Goal: Task Accomplishment & Management: Complete application form

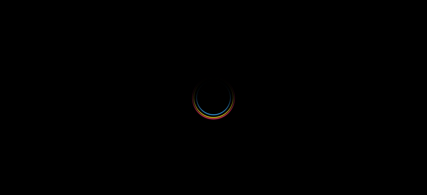
select select
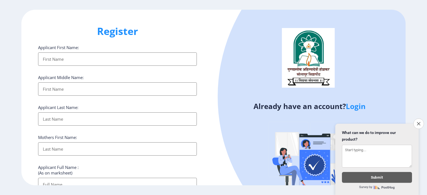
click at [113, 60] on input "Applicant First Name:" at bounding box center [117, 59] width 159 height 13
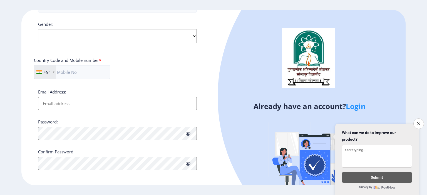
scroll to position [210, 0]
drag, startPoint x: 420, startPoint y: 119, endPoint x: 402, endPoint y: 108, distance: 21.1
click at [420, 122] on icon "Close survey" at bounding box center [418, 123] width 3 height 3
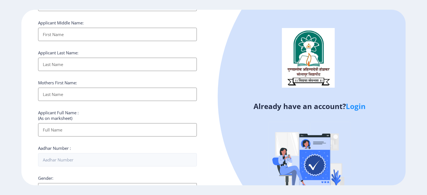
scroll to position [0, 0]
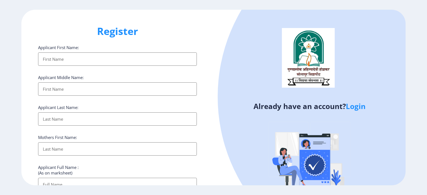
click at [79, 54] on input "Applicant First Name:" at bounding box center [117, 59] width 159 height 13
click at [80, 61] on input "Applicant First Name:" at bounding box center [117, 59] width 159 height 13
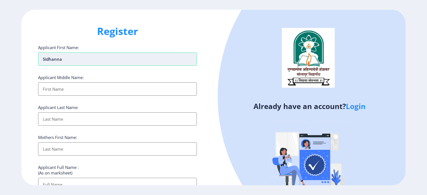
type input "Sidhanna"
type input "[PERSON_NAME]"
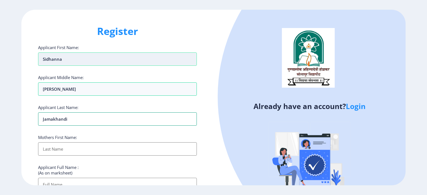
type input "Jamakhandi"
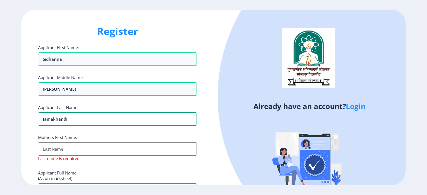
drag, startPoint x: 80, startPoint y: 122, endPoint x: 32, endPoint y: 122, distance: 47.5
click at [32, 122] on div "Register Applicant First Name: Sidhanna Applicant Middle Name: [PERSON_NAME] Ap…" at bounding box center [117, 98] width 192 height 176
click at [61, 151] on input "Applicant First Name:" at bounding box center [117, 149] width 159 height 13
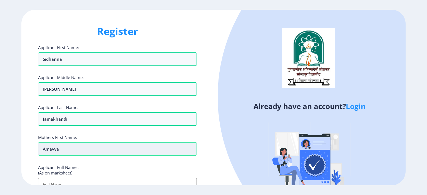
scroll to position [5, 0]
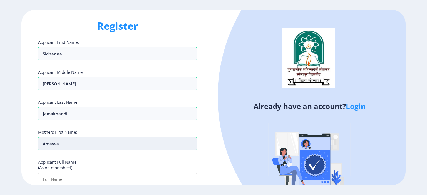
click at [50, 143] on input "Amavva" at bounding box center [117, 143] width 159 height 13
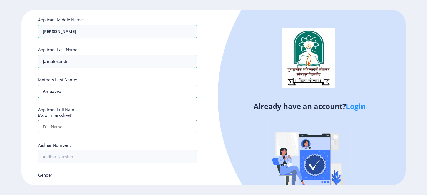
scroll to position [61, 0]
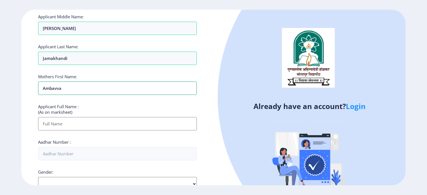
type input "Ambavva"
click at [73, 124] on input "Applicant First Name:" at bounding box center [117, 123] width 159 height 13
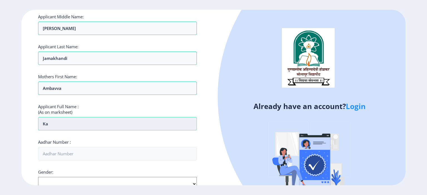
type input "k"
type input "a"
type input "jamakhandi [PERSON_NAME]"
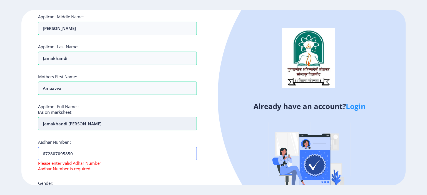
type input "672807095850"
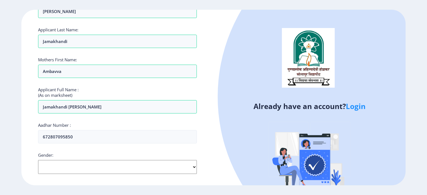
scroll to position [140, 0]
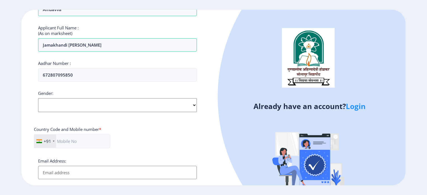
click at [94, 108] on select "Select Gender [DEMOGRAPHIC_DATA] [DEMOGRAPHIC_DATA] Other" at bounding box center [117, 105] width 159 height 14
select select "[DEMOGRAPHIC_DATA]"
click at [38, 98] on select "Select Gender [DEMOGRAPHIC_DATA] [DEMOGRAPHIC_DATA] Other" at bounding box center [117, 105] width 159 height 14
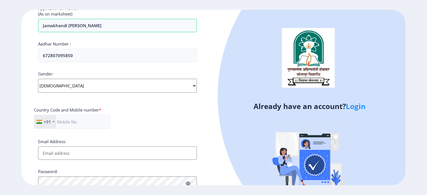
scroll to position [195, 0]
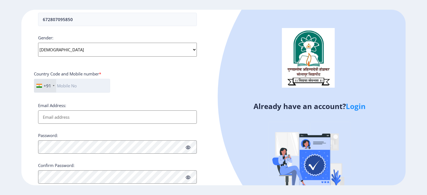
click at [89, 88] on input "text" at bounding box center [72, 86] width 76 height 14
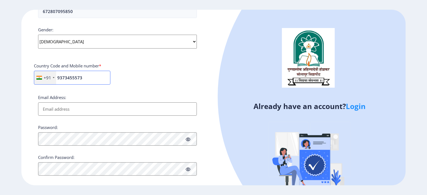
scroll to position [210, 0]
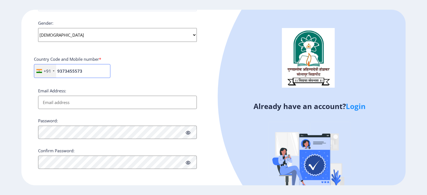
type input "9373455573"
click at [73, 105] on input "Email Address:" at bounding box center [117, 102] width 159 height 13
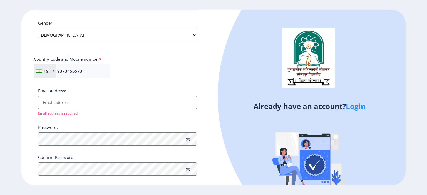
click at [71, 102] on input "Email Address:" at bounding box center [117, 102] width 159 height 13
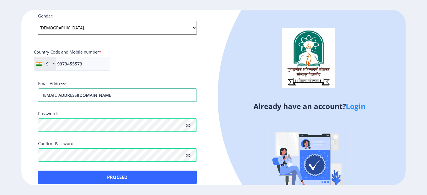
scroll to position [223, 0]
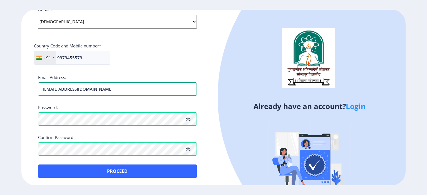
drag, startPoint x: 69, startPoint y: 86, endPoint x: 33, endPoint y: 86, distance: 35.3
click at [33, 86] on div "Register Applicant First Name: [PERSON_NAME] Applicant Middle Name: [PERSON_NAM…" at bounding box center [117, 98] width 192 height 176
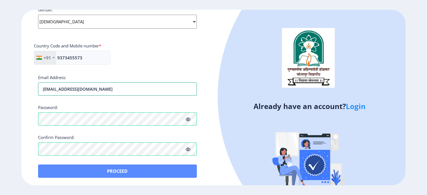
type input "[EMAIL_ADDRESS][DOMAIN_NAME]"
click at [120, 172] on button "Proceed" at bounding box center [117, 171] width 159 height 13
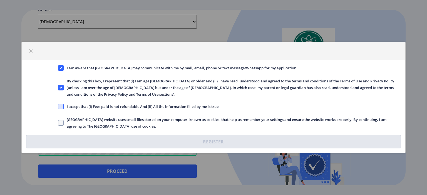
click at [60, 104] on span at bounding box center [61, 107] width 6 height 6
click at [58, 107] on input "I accept that (I) Fees paid is not refundable And (II) All the information fill…" at bounding box center [58, 107] width 0 height 0
checkbox input "true"
click at [59, 120] on span at bounding box center [61, 123] width 6 height 6
click at [58, 123] on input "[GEOGRAPHIC_DATA] website uses small files stored on your computer, known as co…" at bounding box center [58, 123] width 0 height 0
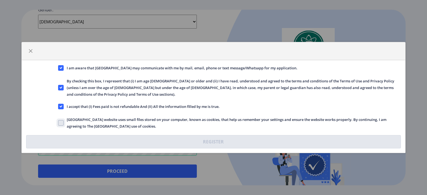
checkbox input "true"
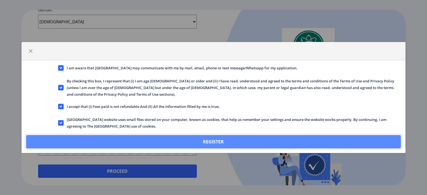
click at [199, 141] on button "Register" at bounding box center [213, 141] width 375 height 13
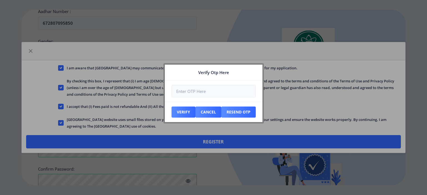
scroll to position [255, 0]
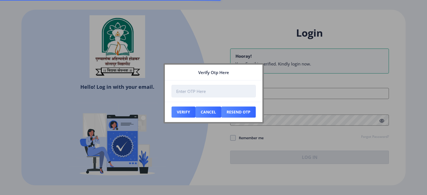
click at [200, 93] on input "number" at bounding box center [213, 91] width 84 height 13
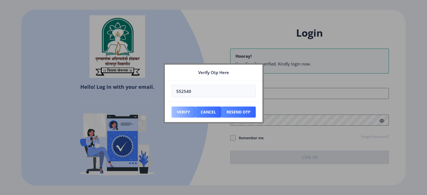
type input "552540"
click at [184, 113] on button "Verify" at bounding box center [183, 112] width 24 height 11
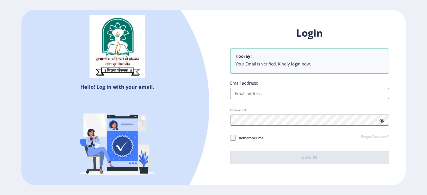
click at [258, 94] on input "Email address:" at bounding box center [309, 93] width 159 height 11
paste input "[EMAIL_ADDRESS][DOMAIN_NAME]"
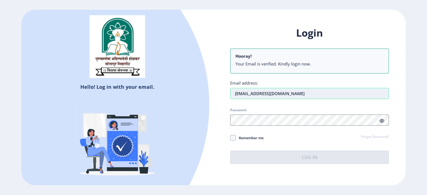
type input "[EMAIL_ADDRESS][DOMAIN_NAME]"
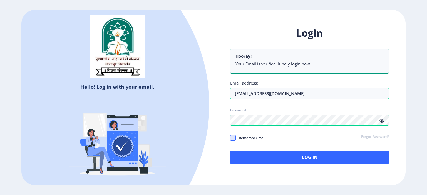
click at [232, 137] on span at bounding box center [233, 138] width 6 height 6
click at [230, 138] on input "Remember me" at bounding box center [230, 138] width 0 height 0
checkbox input "true"
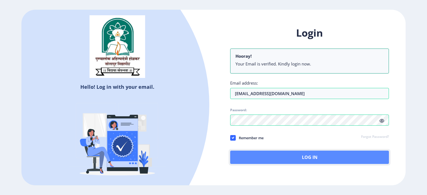
click at [314, 163] on button "Log In" at bounding box center [309, 157] width 159 height 13
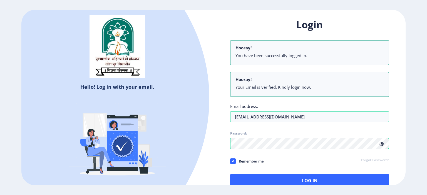
click at [407, 125] on ngx-login "Hello! Log in with your email. Don't have an account? Register Login Hooray! Yo…" at bounding box center [213, 98] width 427 height 176
click at [264, 56] on li "You have been successfully logged in." at bounding box center [309, 56] width 148 height 6
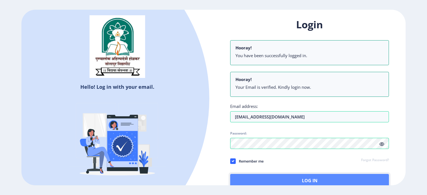
click at [313, 180] on button "Log In" at bounding box center [309, 180] width 159 height 13
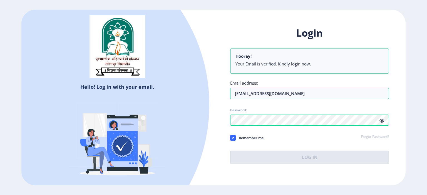
click at [381, 122] on icon at bounding box center [381, 121] width 5 height 4
click at [382, 122] on icon at bounding box center [381, 121] width 5 height 4
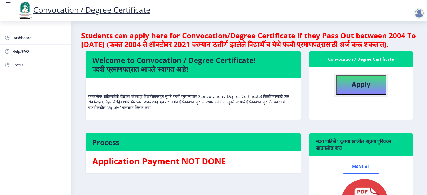
click at [362, 89] on b "Apply" at bounding box center [361, 84] width 19 height 9
select select
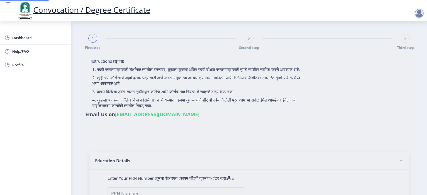
type input "jamakhandi [PERSON_NAME]"
type input "Ambavva"
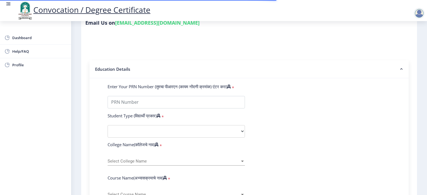
scroll to position [93, 0]
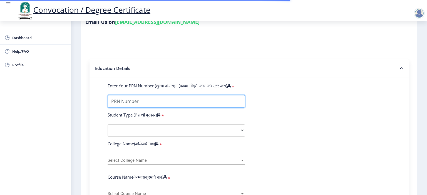
click at [149, 95] on input "Enter Your PRN Number (तुमचा पीआरएन (कायम नोंदणी क्रमांक) एंटर करा)" at bounding box center [176, 101] width 137 height 13
type input "2012032500073321"
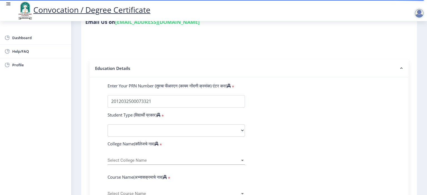
click at [151, 127] on select "Select Student Type Regular External" at bounding box center [176, 131] width 137 height 13
select select "Regular"
click at [108, 125] on select "Select Student Type Regular External" at bounding box center [176, 131] width 137 height 13
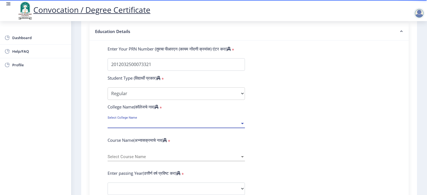
click at [155, 121] on span "Select College Name" at bounding box center [174, 123] width 132 height 5
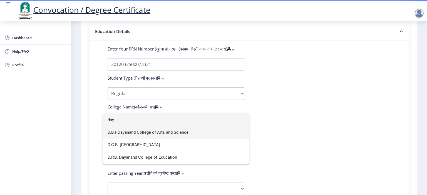
type input "day"
click at [157, 132] on span "D.B.F.Dayanand College of Arts and Science" at bounding box center [176, 132] width 137 height 13
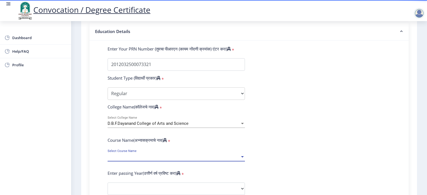
click at [159, 155] on span "Select Course Name" at bounding box center [174, 157] width 132 height 5
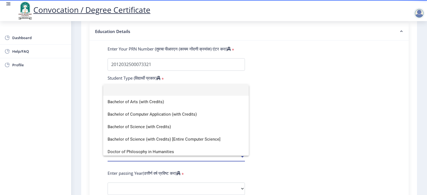
scroll to position [0, 0]
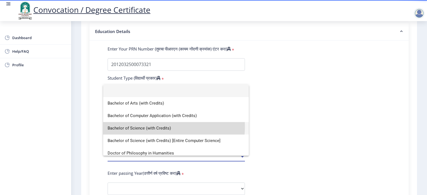
click at [163, 127] on span "Bachelor of Science (with Credits)" at bounding box center [176, 128] width 137 height 13
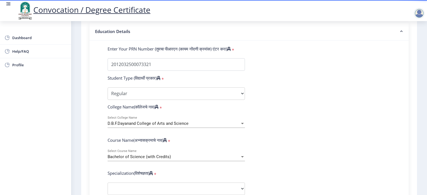
scroll to position [167, 0]
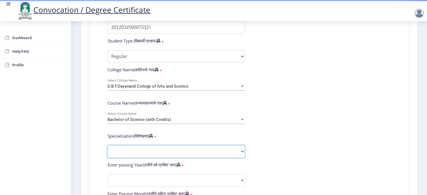
click at [166, 146] on select "Specialization Botany Chemistry Computer Science Electronics Geology Mathematic…" at bounding box center [176, 152] width 137 height 13
select select "Mathematics"
click at [108, 146] on select "Specialization Botany Chemistry Computer Science Electronics Geology Mathematic…" at bounding box center [176, 152] width 137 height 13
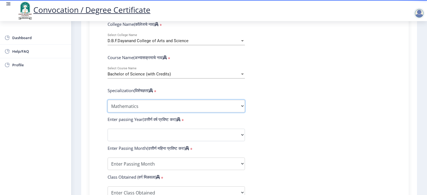
scroll to position [222, 0]
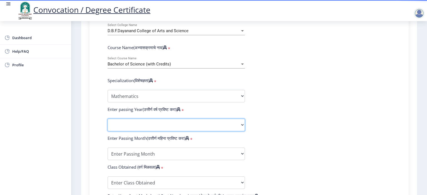
click at [167, 119] on select "2025 2024 2023 2022 2021 2020 2019 2018 2017 2016 2015 2014 2013 2012 2011 2010…" at bounding box center [176, 125] width 137 height 13
select select "2019"
click at [108, 119] on select "2025 2024 2023 2022 2021 2020 2019 2018 2017 2016 2015 2014 2013 2012 2011 2010…" at bounding box center [176, 125] width 137 height 13
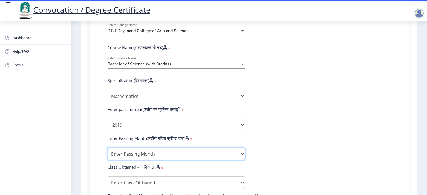
click at [164, 148] on select "Enter Passing Month March April May October November December" at bounding box center [176, 154] width 137 height 13
select select "May"
click at [108, 148] on select "Enter Passing Month March April May October November December" at bounding box center [176, 154] width 137 height 13
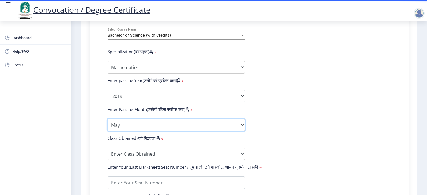
scroll to position [259, 0]
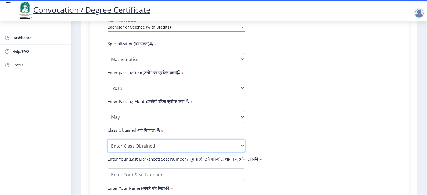
click at [150, 140] on select "Enter Class Obtained FIRST CLASS WITH DISTINCTION FIRST CLASS HIGHER SECOND CLA…" at bounding box center [176, 146] width 137 height 13
select select "Grade C"
click at [108, 140] on select "Enter Class Obtained FIRST CLASS WITH DISTINCTION FIRST CLASS HIGHER SECOND CLA…" at bounding box center [176, 146] width 137 height 13
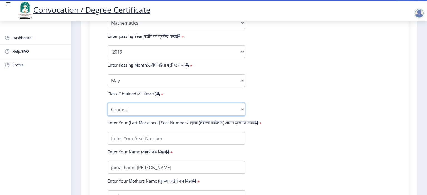
scroll to position [296, 0]
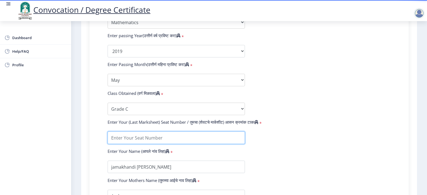
click at [145, 137] on input "textarea" at bounding box center [176, 138] width 137 height 13
type input "406004"
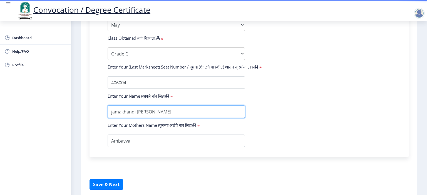
scroll to position [352, 0]
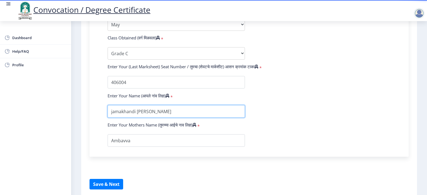
click at [112, 110] on input "textarea" at bounding box center [176, 111] width 137 height 13
type input "Jamakhandi [GEOGRAPHIC_DATA][PERSON_NAME]"
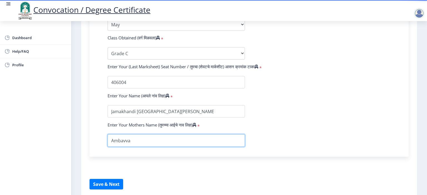
click at [145, 139] on input "textarea" at bounding box center [176, 141] width 137 height 13
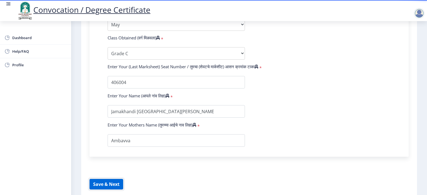
click at [113, 180] on button "Save & Next" at bounding box center [106, 184] width 34 height 11
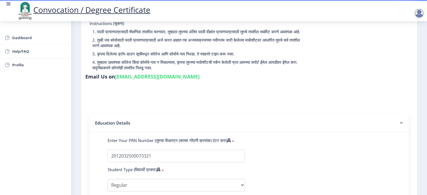
scroll to position [0, 0]
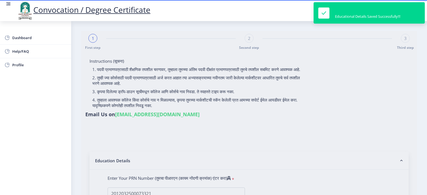
select select
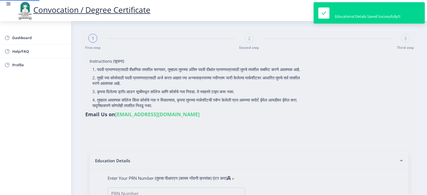
type input "jamakhandi [PERSON_NAME]"
type input "Ambavva"
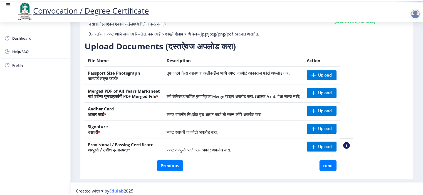
scroll to position [68, 0]
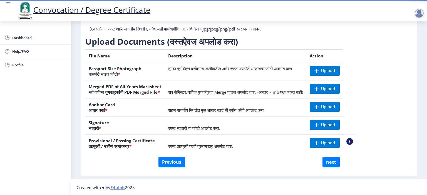
click at [353, 141] on nb-action at bounding box center [349, 141] width 7 height 7
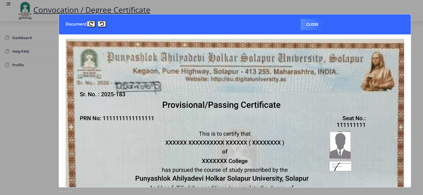
scroll to position [8, 0]
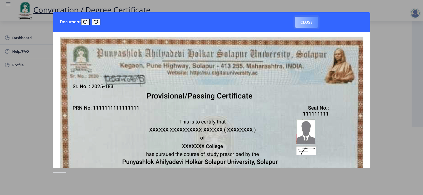
click at [305, 20] on button "Close" at bounding box center [306, 22] width 23 height 11
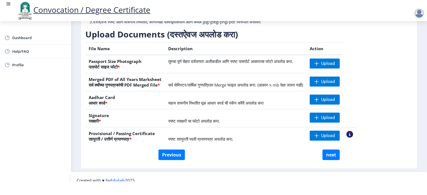
scroll to position [68, 0]
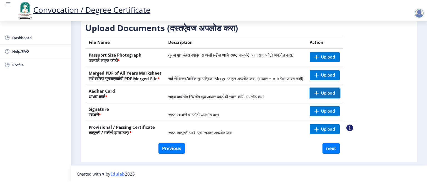
click at [339, 91] on span "Upload" at bounding box center [325, 93] width 30 height 10
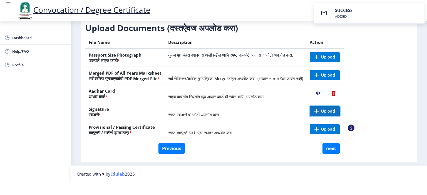
click at [335, 110] on span "Upload" at bounding box center [328, 112] width 14 height 6
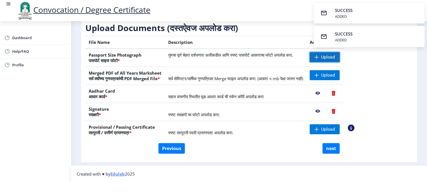
click at [335, 55] on span "Upload" at bounding box center [328, 57] width 14 height 6
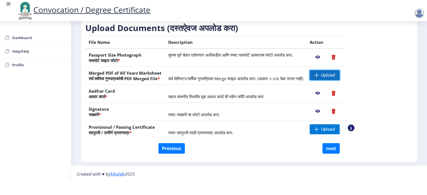
click at [335, 76] on span "Upload" at bounding box center [328, 76] width 14 height 6
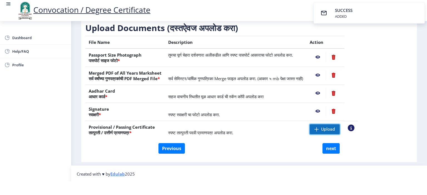
click at [319, 130] on span at bounding box center [316, 129] width 4 height 4
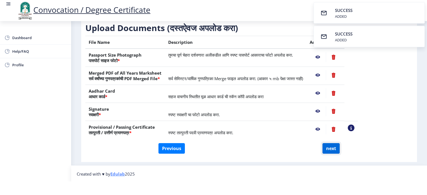
click at [331, 146] on button "next" at bounding box center [330, 148] width 17 height 11
select select
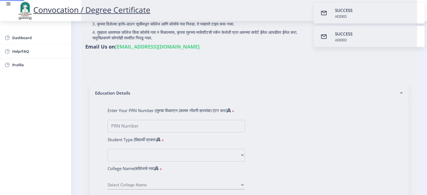
scroll to position [0, 0]
type input "jamakhandi [PERSON_NAME]"
type input "Ambavva"
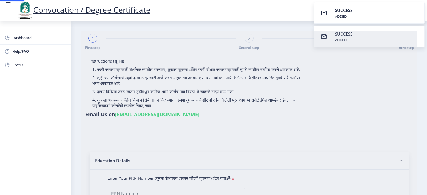
select select
type input "jamakhandi [PERSON_NAME]"
type input "Ambavva"
select select
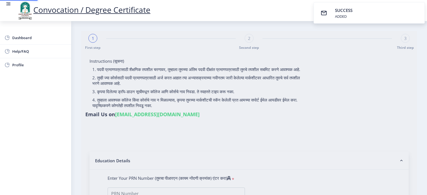
select select
type input "jamakhandi [PERSON_NAME]"
type input "Ambavva"
type input "2012032500073321"
select select "Regular"
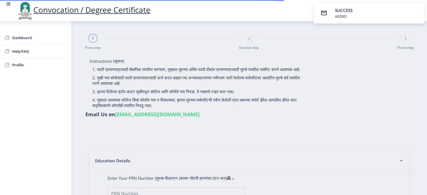
select select "2019"
select select "May"
select select "Grade C"
type input "406004"
type input "Jamakhandi [GEOGRAPHIC_DATA][PERSON_NAME]"
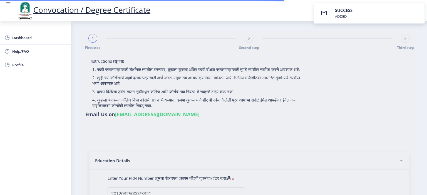
select select "Mathematics"
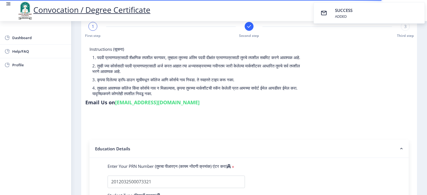
select select
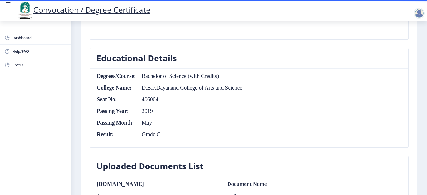
scroll to position [222, 0]
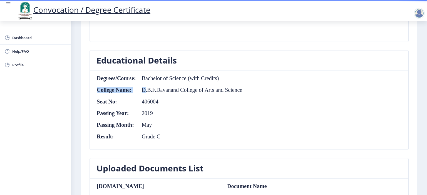
drag, startPoint x: 151, startPoint y: 89, endPoint x: 195, endPoint y: 93, distance: 43.8
click at [195, 93] on table "Degrees/Course: Bachelor of Science (with Credits) College Name: D.B.F.Dayanand…" at bounding box center [169, 110] width 146 height 70
click at [153, 99] on td "406004" at bounding box center [189, 102] width 106 height 6
click at [150, 113] on td "2019" at bounding box center [189, 113] width 106 height 6
drag, startPoint x: 150, startPoint y: 124, endPoint x: 150, endPoint y: 127, distance: 3.1
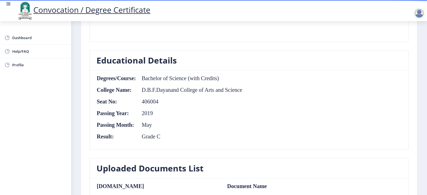
click at [150, 124] on td "May" at bounding box center [189, 125] width 106 height 6
click at [151, 137] on td "Grade C" at bounding box center [189, 137] width 106 height 6
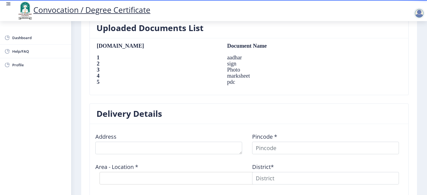
scroll to position [384, 0]
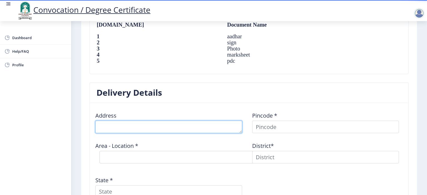
click at [158, 129] on textarea at bounding box center [168, 127] width 147 height 13
type textarea "Maroli"
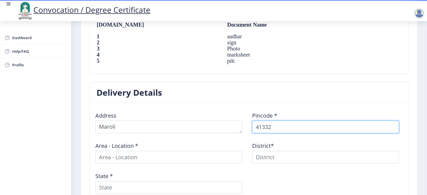
type input "413322"
select select
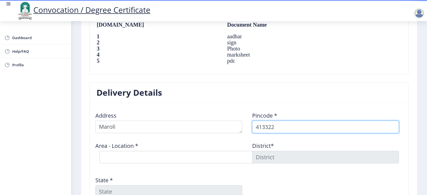
type input "413322"
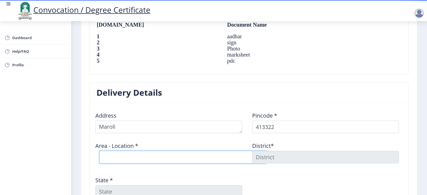
click at [149, 157] on select "Select Area Location Bhosa (M) S.O [PERSON_NAME] [PERSON_NAME] [PERSON_NAME] B.…" at bounding box center [182, 157] width 167 height 13
select select "6: Object"
click at [99, 151] on select "Select Area Location Bhosa (M) S.O [PERSON_NAME] [PERSON_NAME] [PERSON_NAME] B.…" at bounding box center [182, 157] width 167 height 13
type input "SOLAPUR"
type input "[GEOGRAPHIC_DATA]"
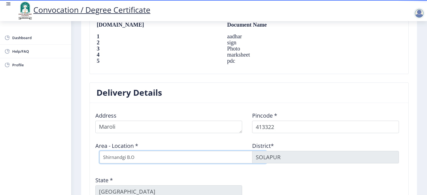
scroll to position [421, 0]
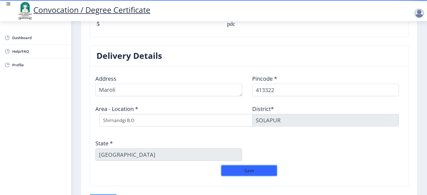
click at [255, 171] on button "Save" at bounding box center [249, 171] width 56 height 11
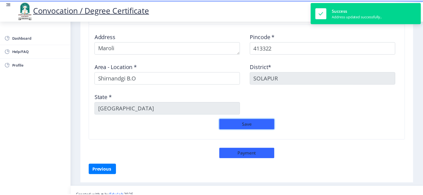
scroll to position [470, 0]
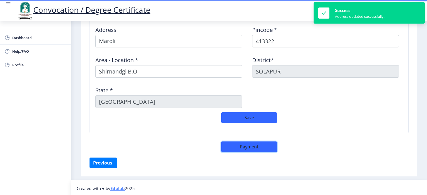
click at [249, 147] on button "Payment" at bounding box center [249, 147] width 56 height 11
select select "sealed"
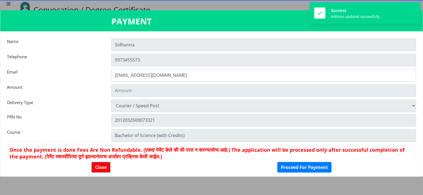
scroll to position [470, 0]
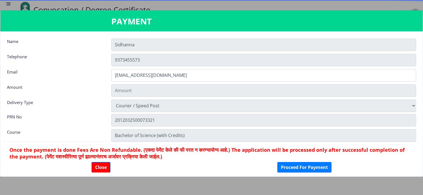
type input "1885"
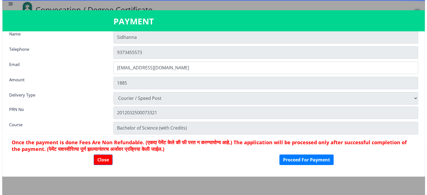
scroll to position [0, 0]
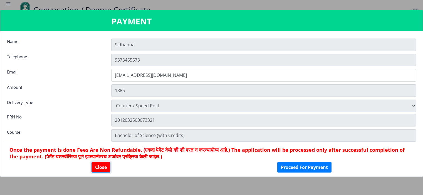
click at [100, 166] on button "Close" at bounding box center [100, 167] width 19 height 11
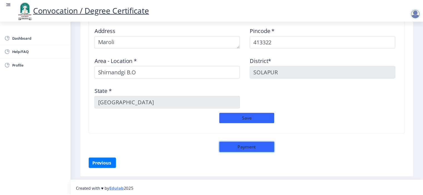
scroll to position [470, 0]
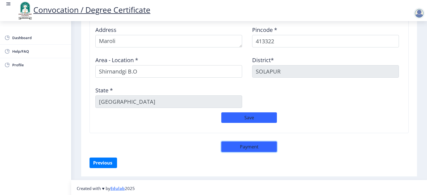
click at [242, 145] on button "Payment" at bounding box center [249, 147] width 56 height 11
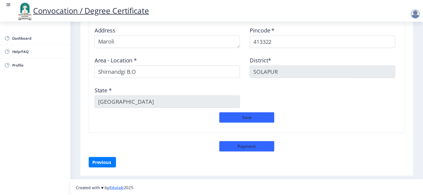
scroll to position [470, 0]
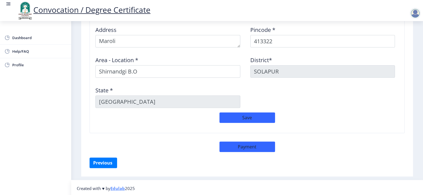
select select "sealed"
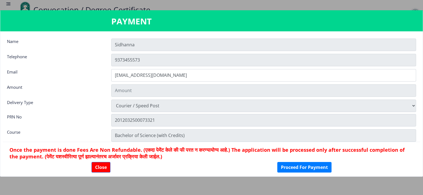
type input "1885"
click at [308, 168] on button "Proceed For Payment" at bounding box center [304, 167] width 54 height 11
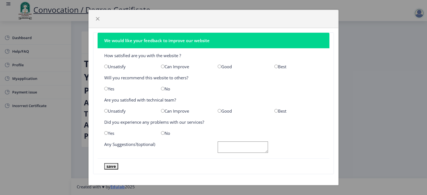
click at [218, 66] on input "radio" at bounding box center [220, 67] width 4 height 4
radio input "true"
click at [161, 88] on input "radio" at bounding box center [163, 89] width 4 height 4
radio input "true"
click at [218, 110] on input "radio" at bounding box center [220, 111] width 4 height 4
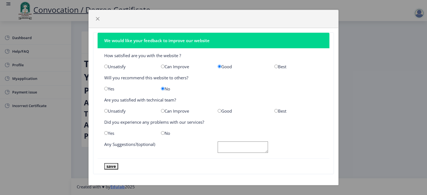
radio input "true"
click at [161, 133] on input "radio" at bounding box center [163, 133] width 4 height 4
radio input "true"
click at [239, 144] on textarea at bounding box center [243, 147] width 50 height 11
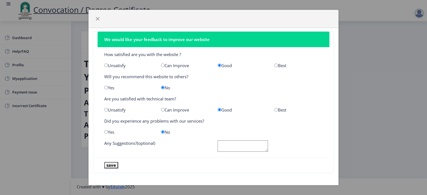
scroll to position [1, 0]
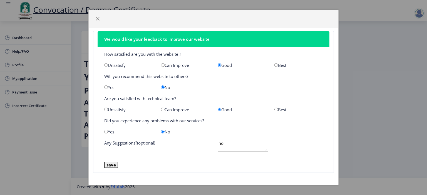
type textarea "no"
click at [112, 164] on button "save" at bounding box center [111, 165] width 14 height 6
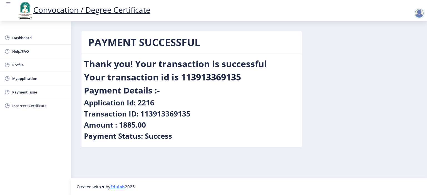
click at [186, 133] on div "Payment Status: Success" at bounding box center [191, 137] width 215 height 11
click at [22, 39] on span "Dashboard" at bounding box center [39, 37] width 54 height 7
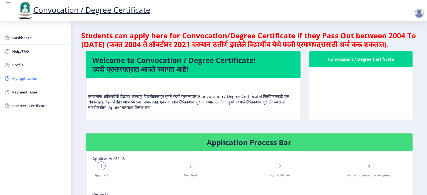
click at [23, 79] on span "Myapplication" at bounding box center [39, 78] width 54 height 7
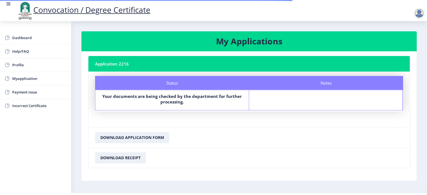
scroll to position [14, 0]
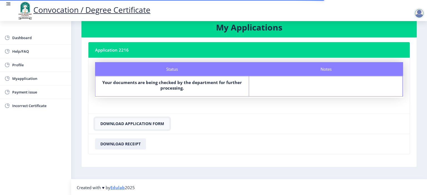
click at [141, 123] on button "Download Application Form" at bounding box center [132, 123] width 74 height 11
click at [123, 145] on button "Download Receipt" at bounding box center [120, 144] width 51 height 11
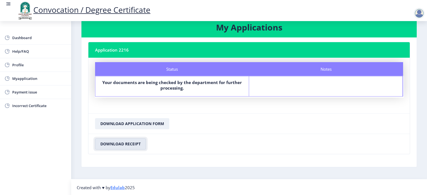
scroll to position [0, 0]
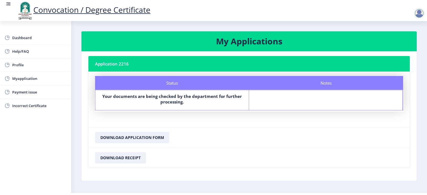
click at [423, 13] on div at bounding box center [419, 13] width 11 height 11
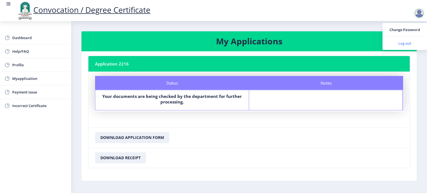
click at [406, 44] on span "Log out" at bounding box center [405, 43] width 36 height 7
